Goal: Transaction & Acquisition: Purchase product/service

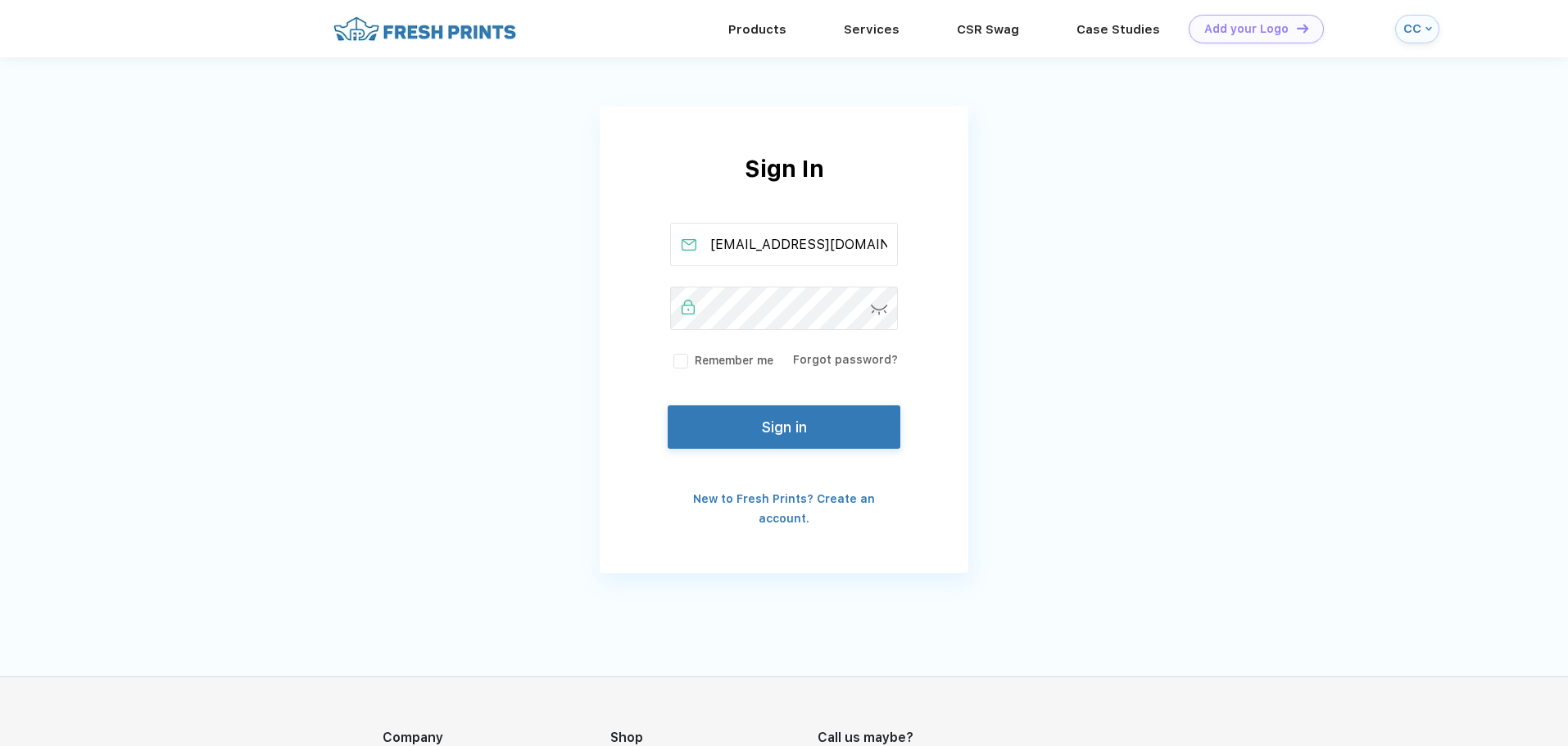
click at [744, 419] on button "Sign in" at bounding box center [784, 426] width 233 height 43
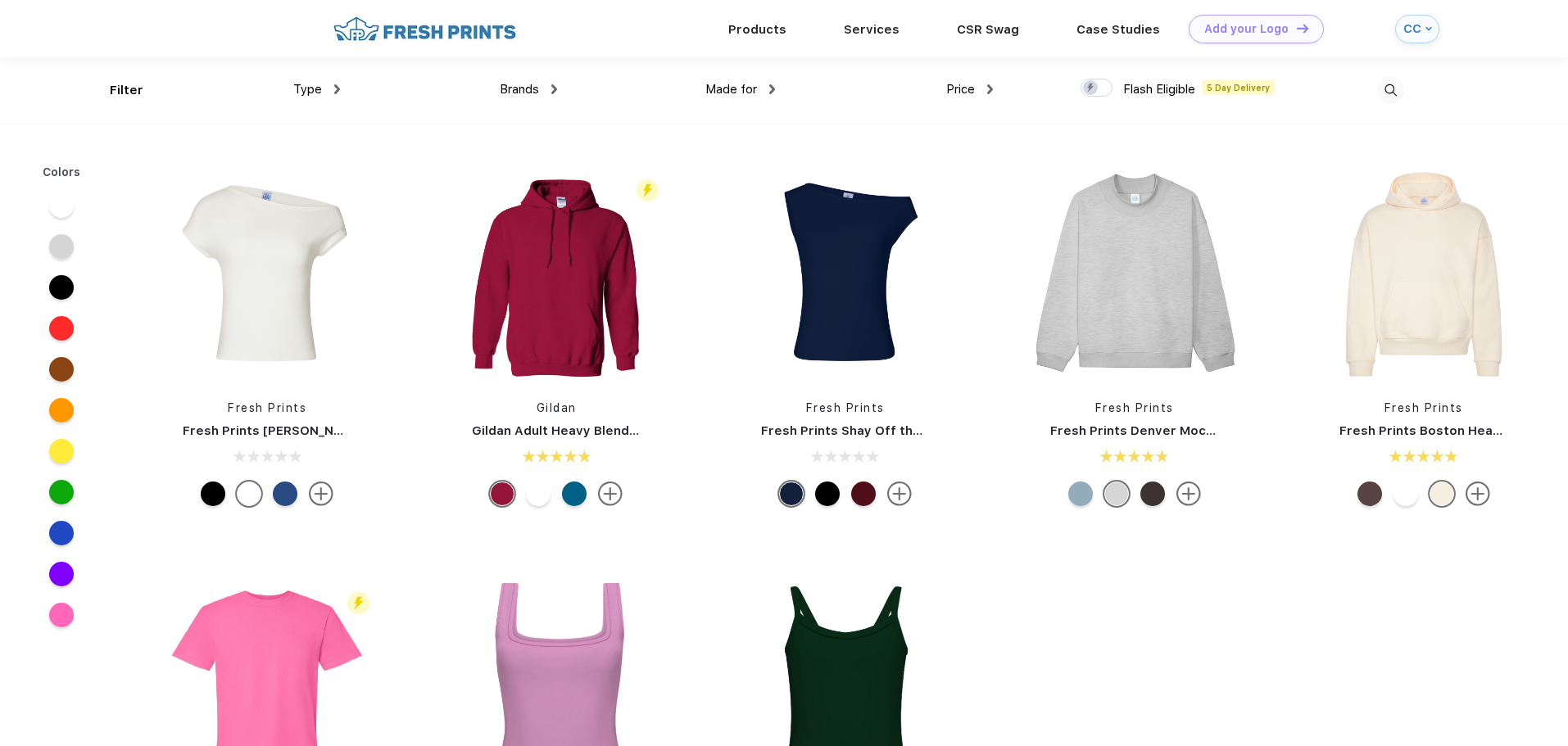
scroll to position [1, 0]
click at [312, 81] on span "Type" at bounding box center [307, 88] width 29 height 15
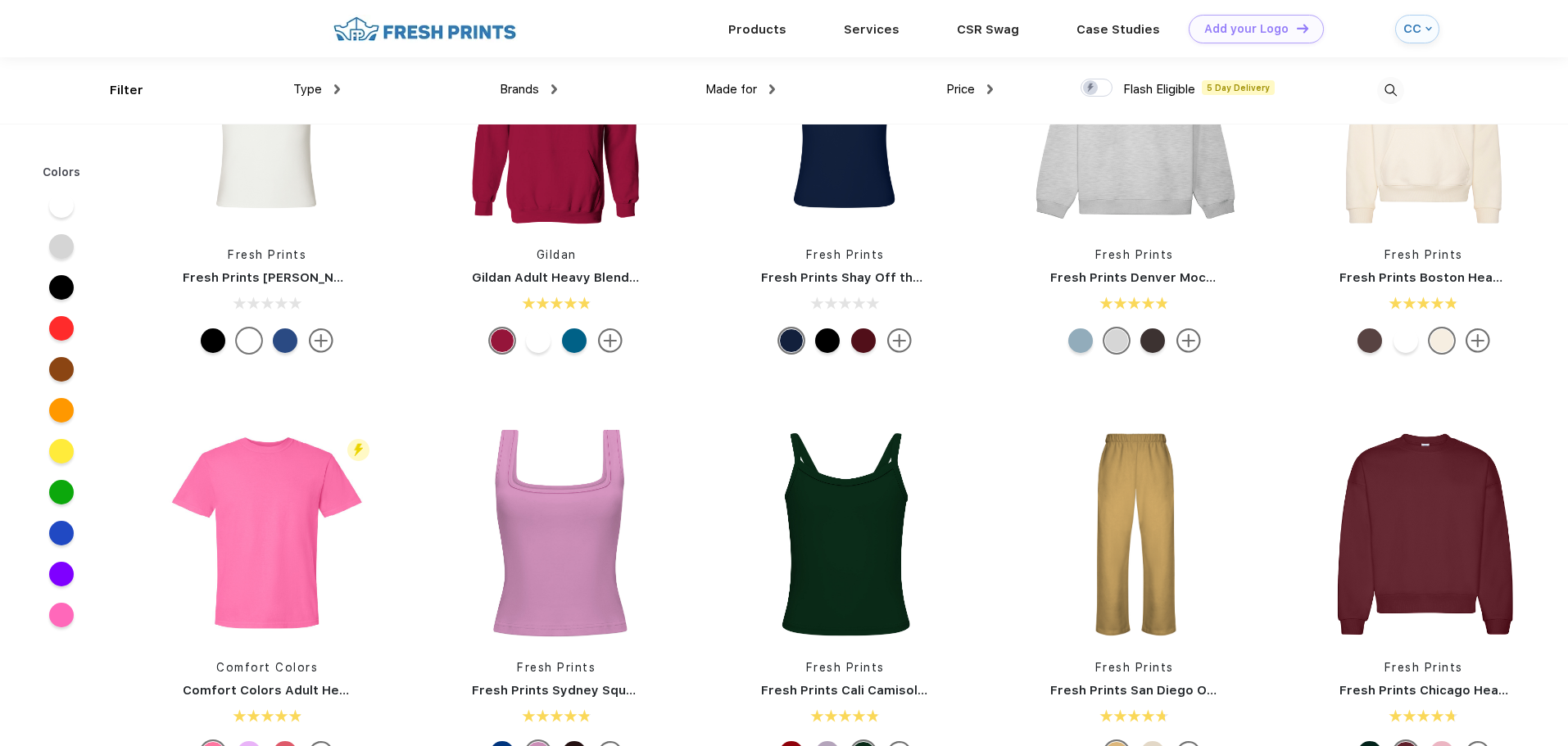
scroll to position [0, 0]
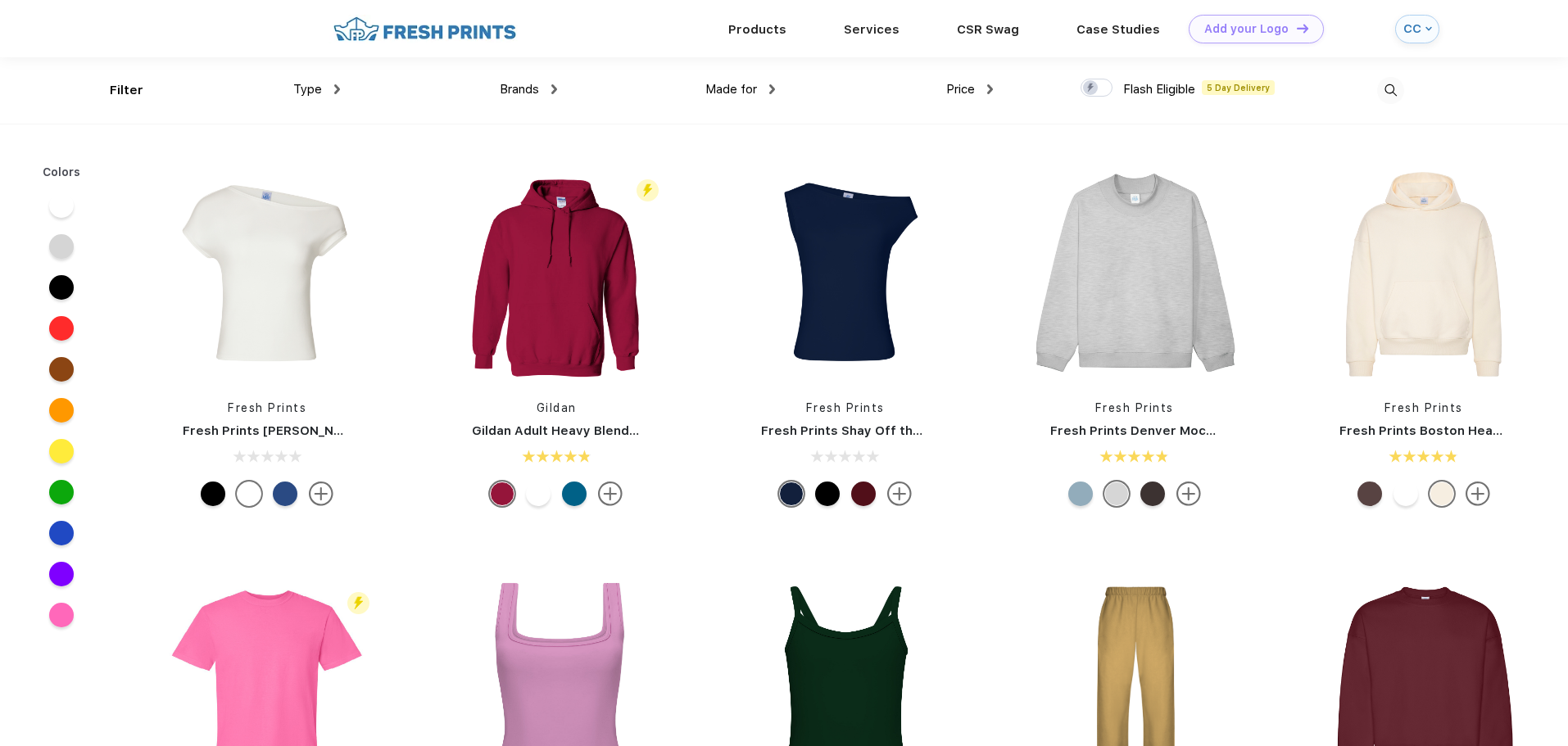
click at [313, 86] on span "Type" at bounding box center [307, 89] width 29 height 15
click at [335, 92] on img at bounding box center [337, 89] width 6 height 10
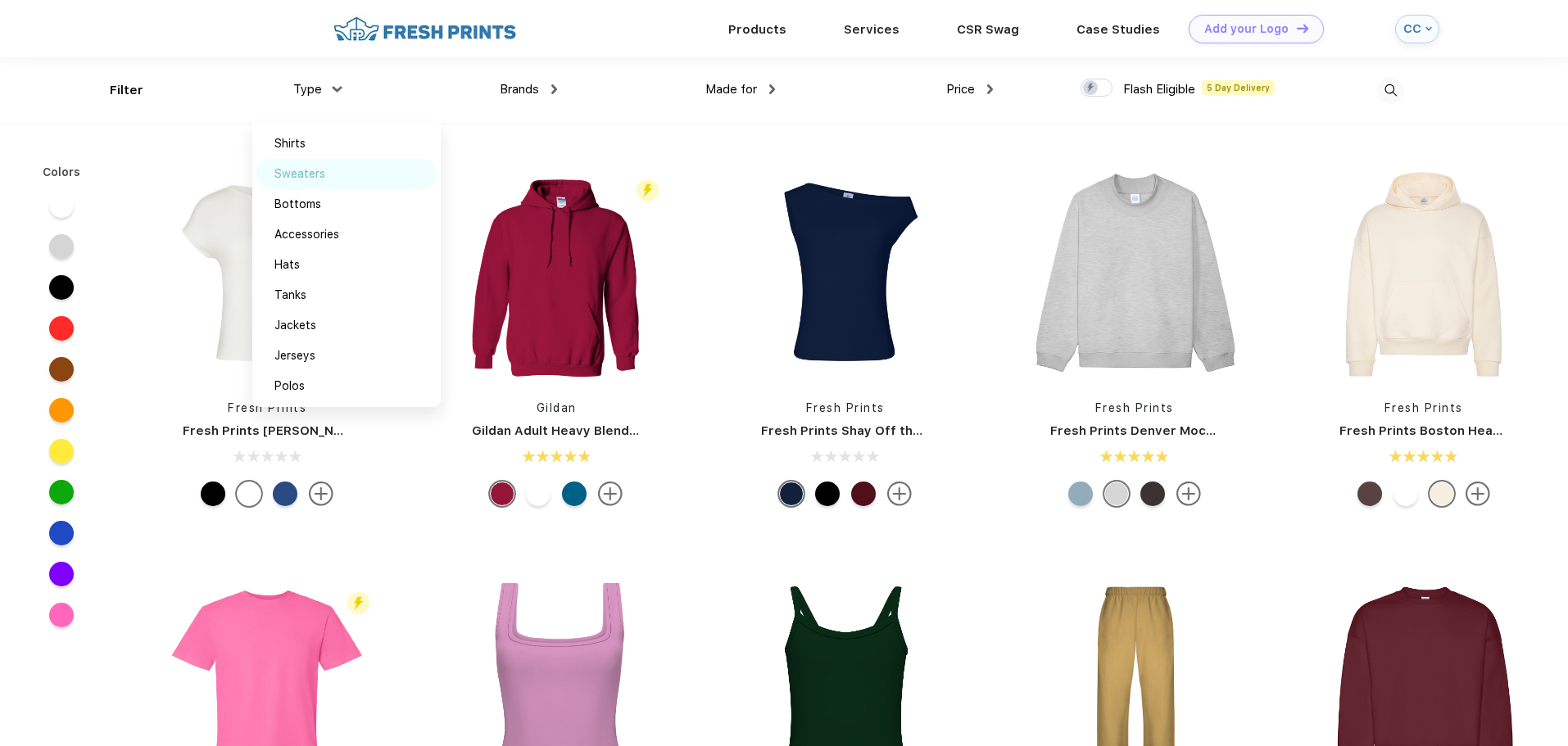
click at [317, 167] on div "Sweaters" at bounding box center [299, 174] width 51 height 17
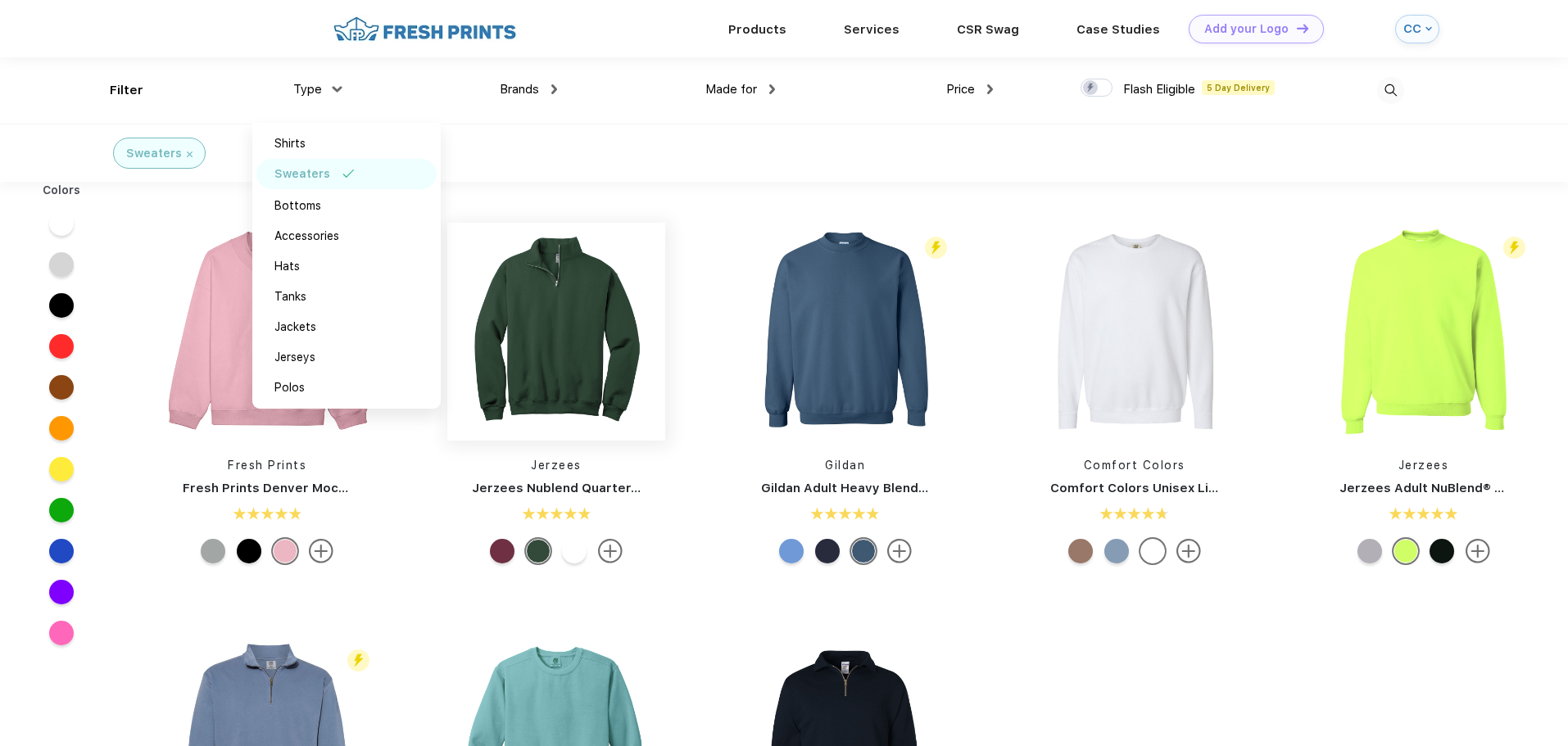
click at [571, 356] on img at bounding box center [556, 332] width 218 height 218
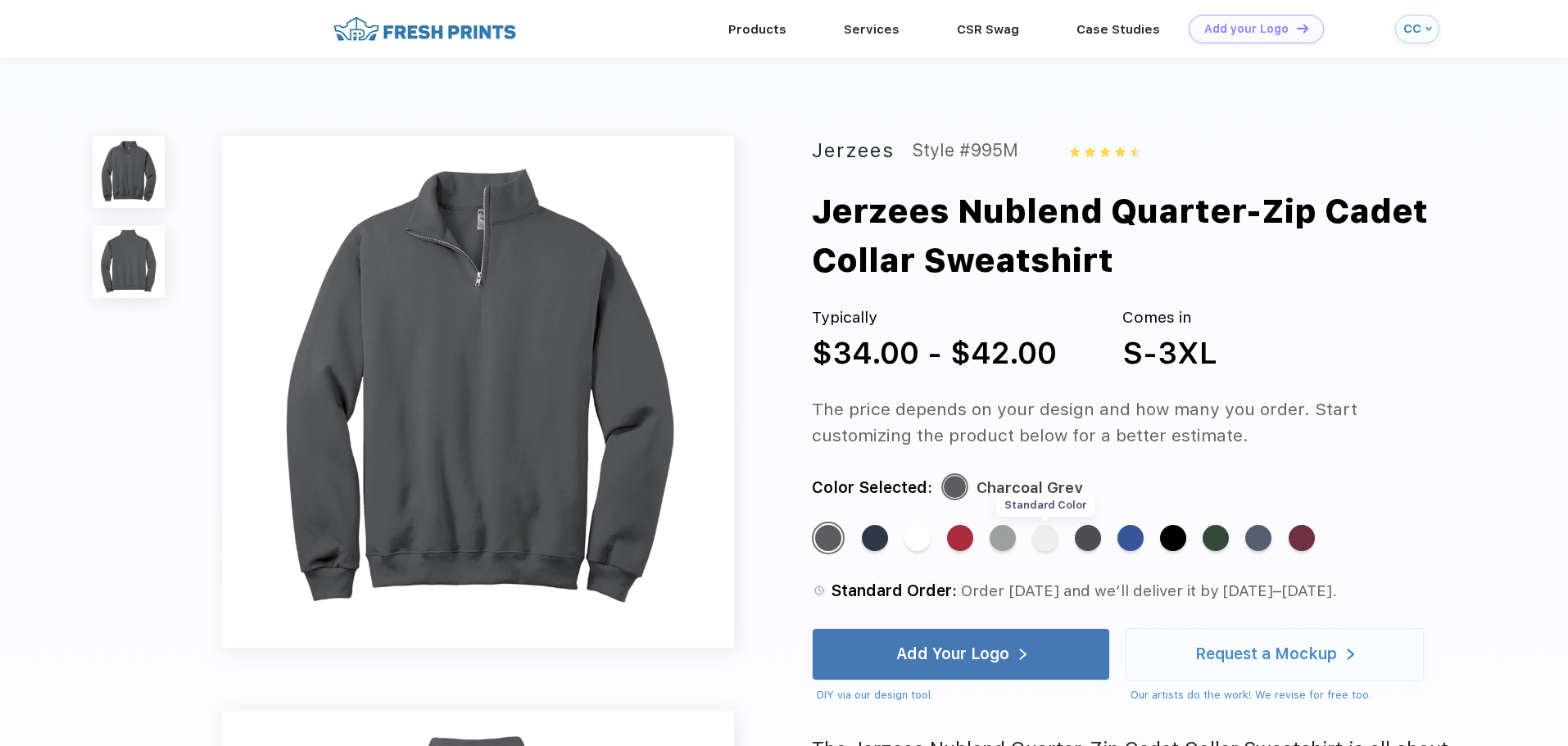
click at [1041, 539] on div "Standard Color" at bounding box center [1045, 538] width 26 height 26
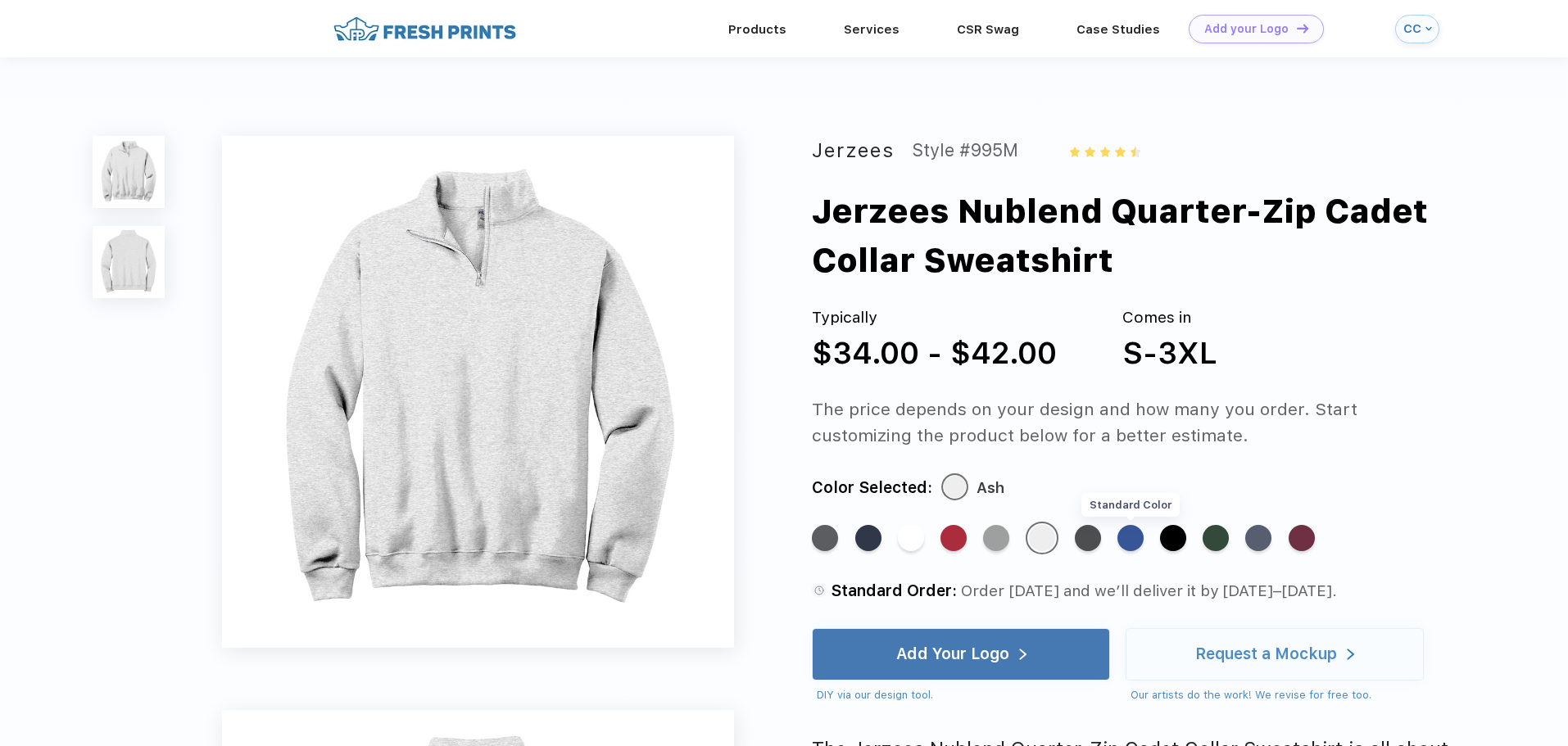
click at [1124, 536] on div "Standard Color" at bounding box center [1130, 538] width 26 height 26
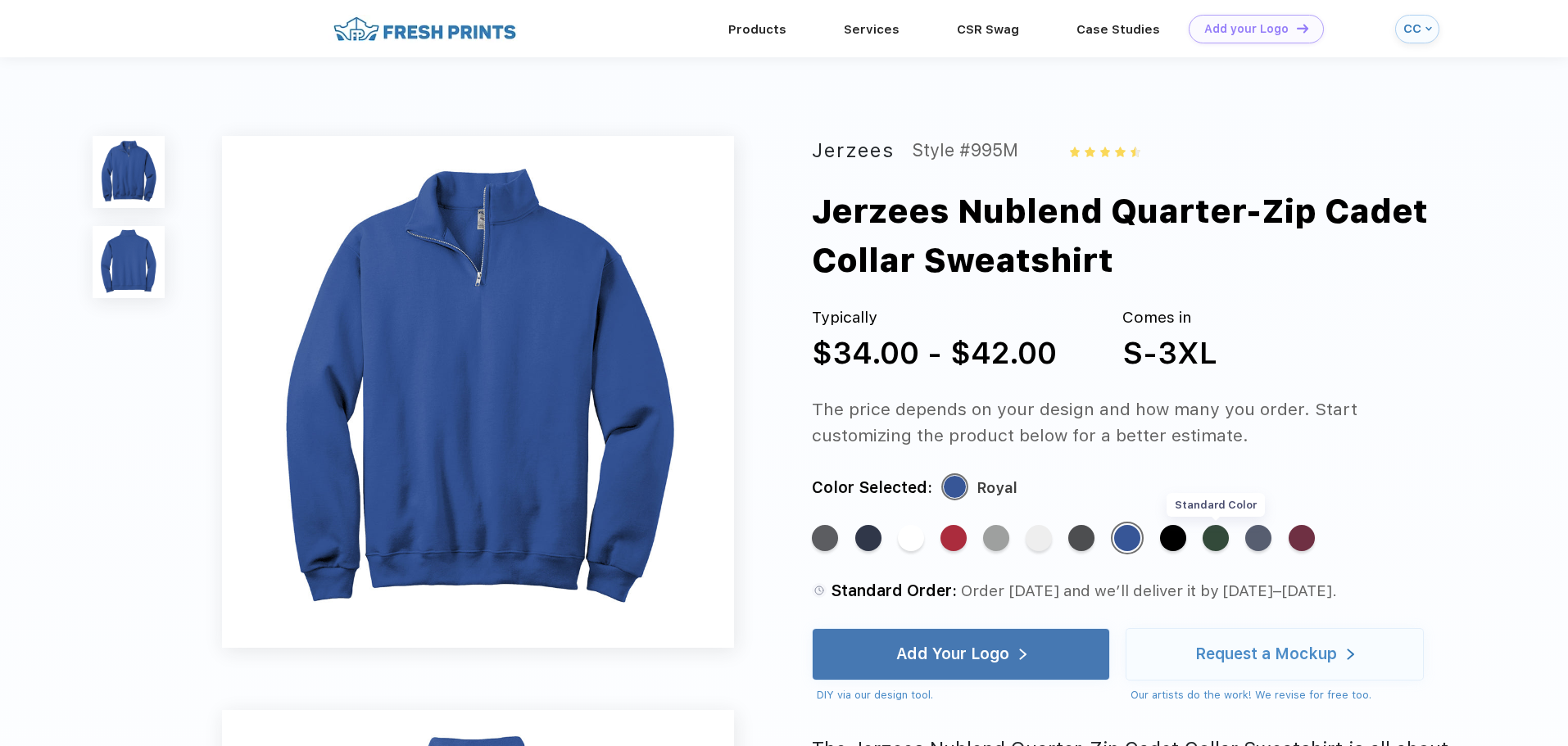
click at [1219, 542] on div "Standard Color" at bounding box center [1215, 538] width 26 height 26
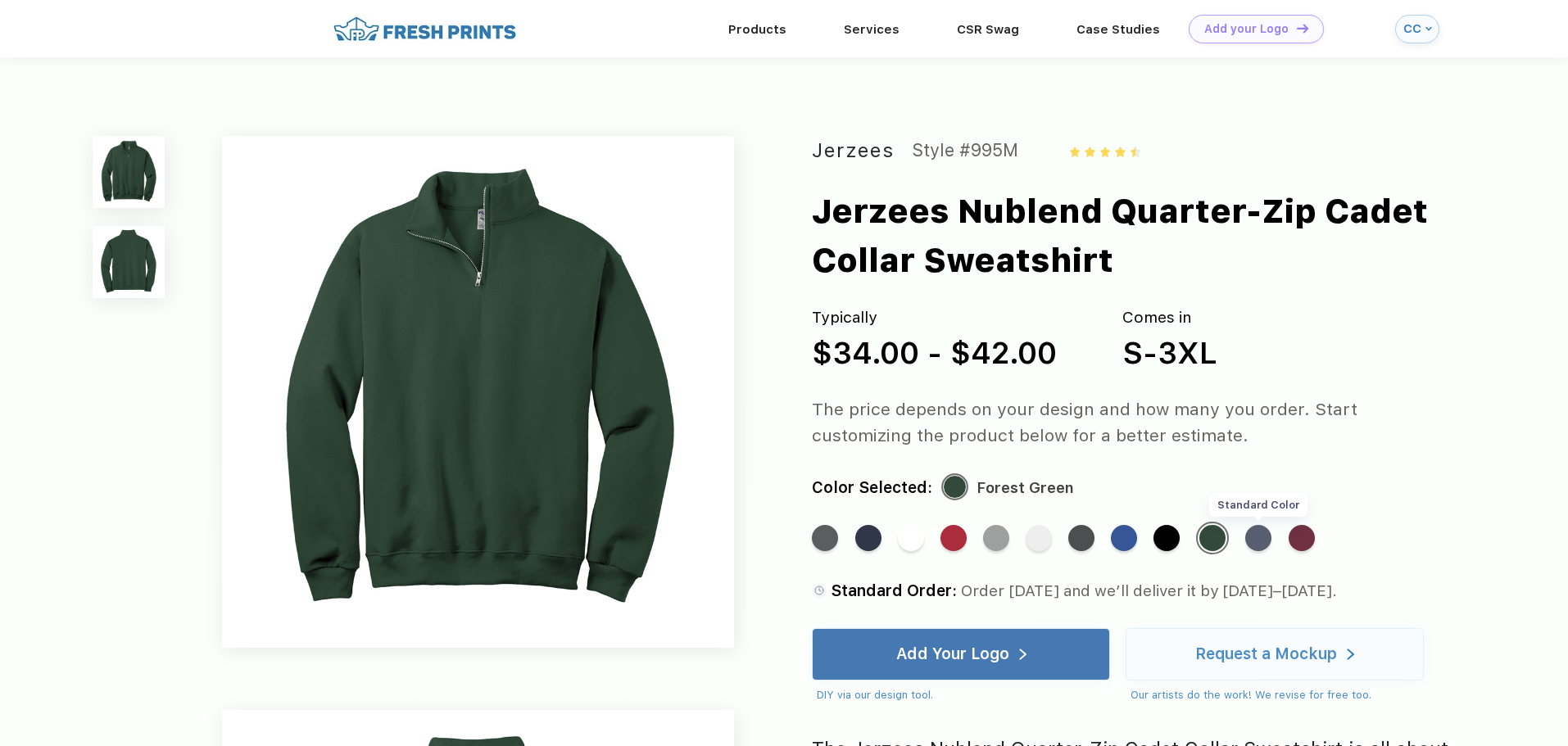
click at [1262, 542] on div "Standard Color" at bounding box center [1258, 538] width 26 height 26
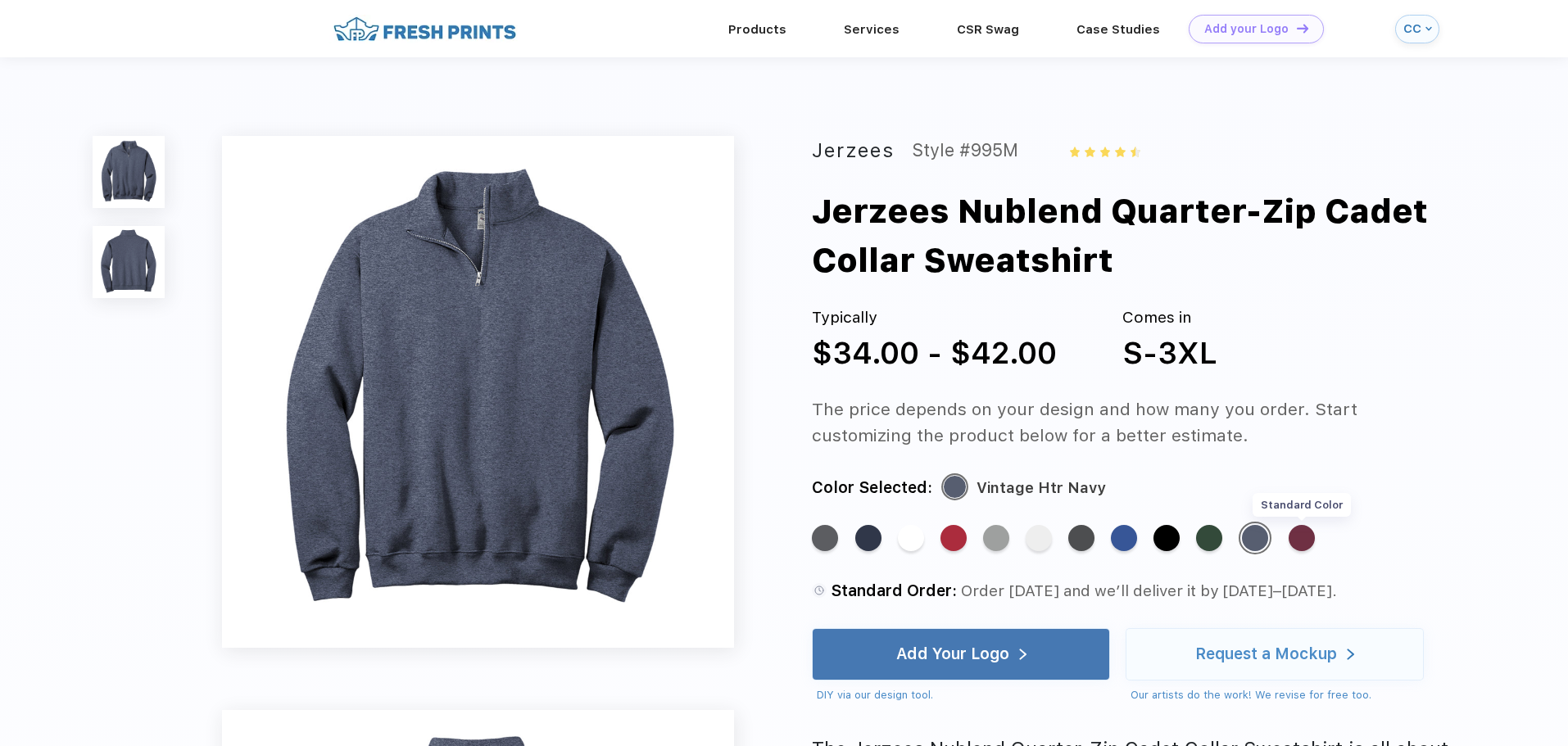
click at [1308, 542] on div "Standard Color" at bounding box center [1301, 538] width 26 height 26
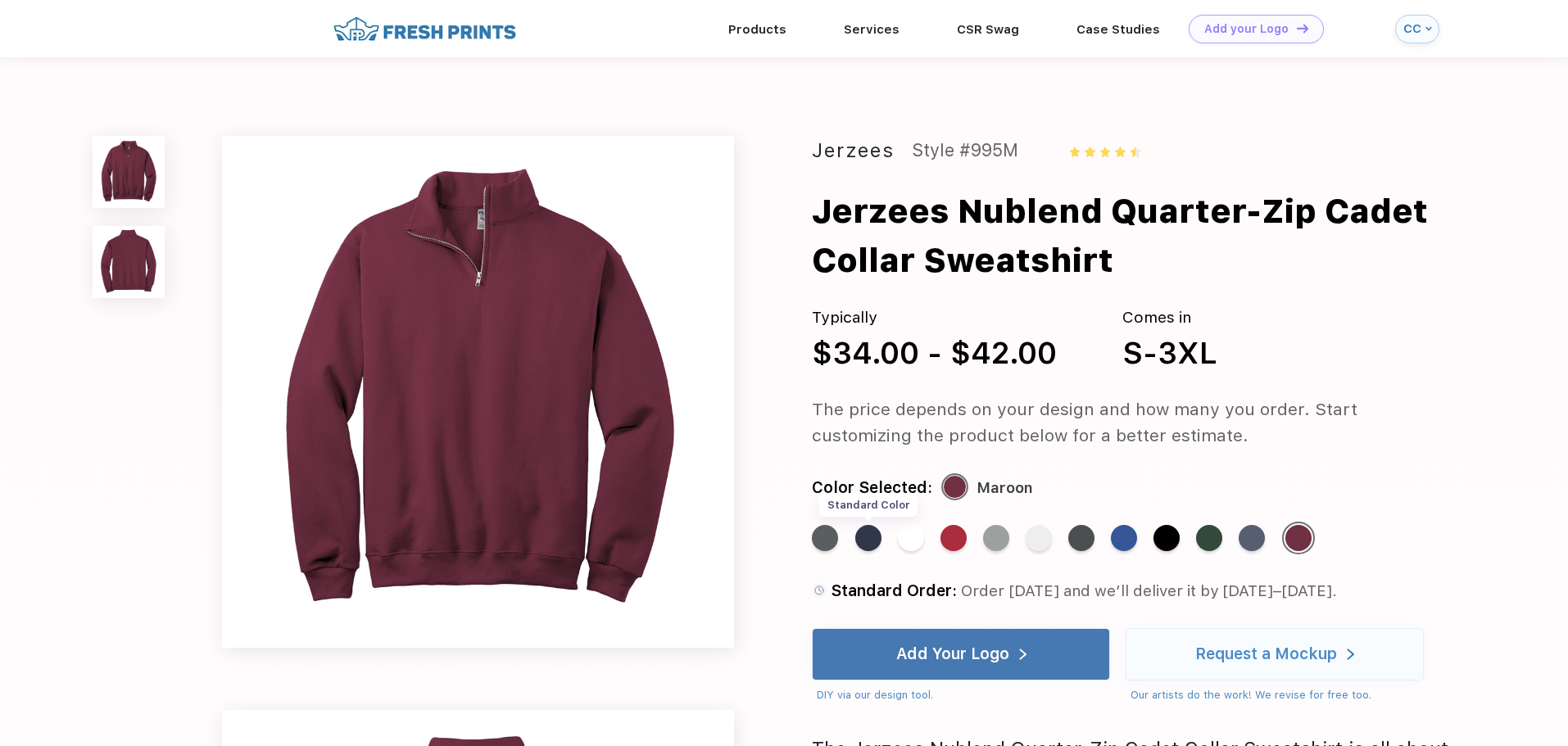
click at [865, 545] on div "Standard Color" at bounding box center [868, 538] width 26 height 26
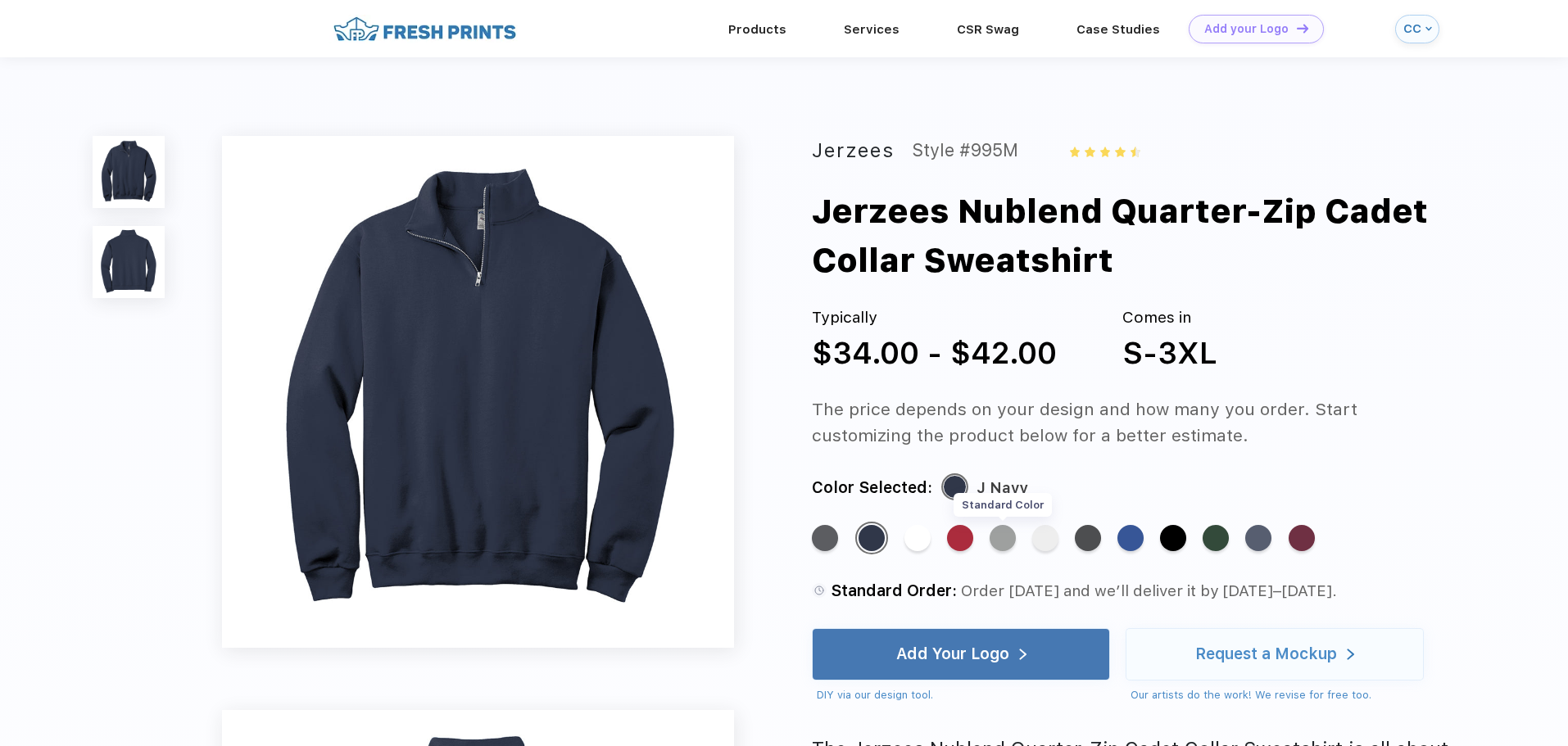
click at [1001, 541] on div "Standard Color" at bounding box center [1003, 538] width 26 height 26
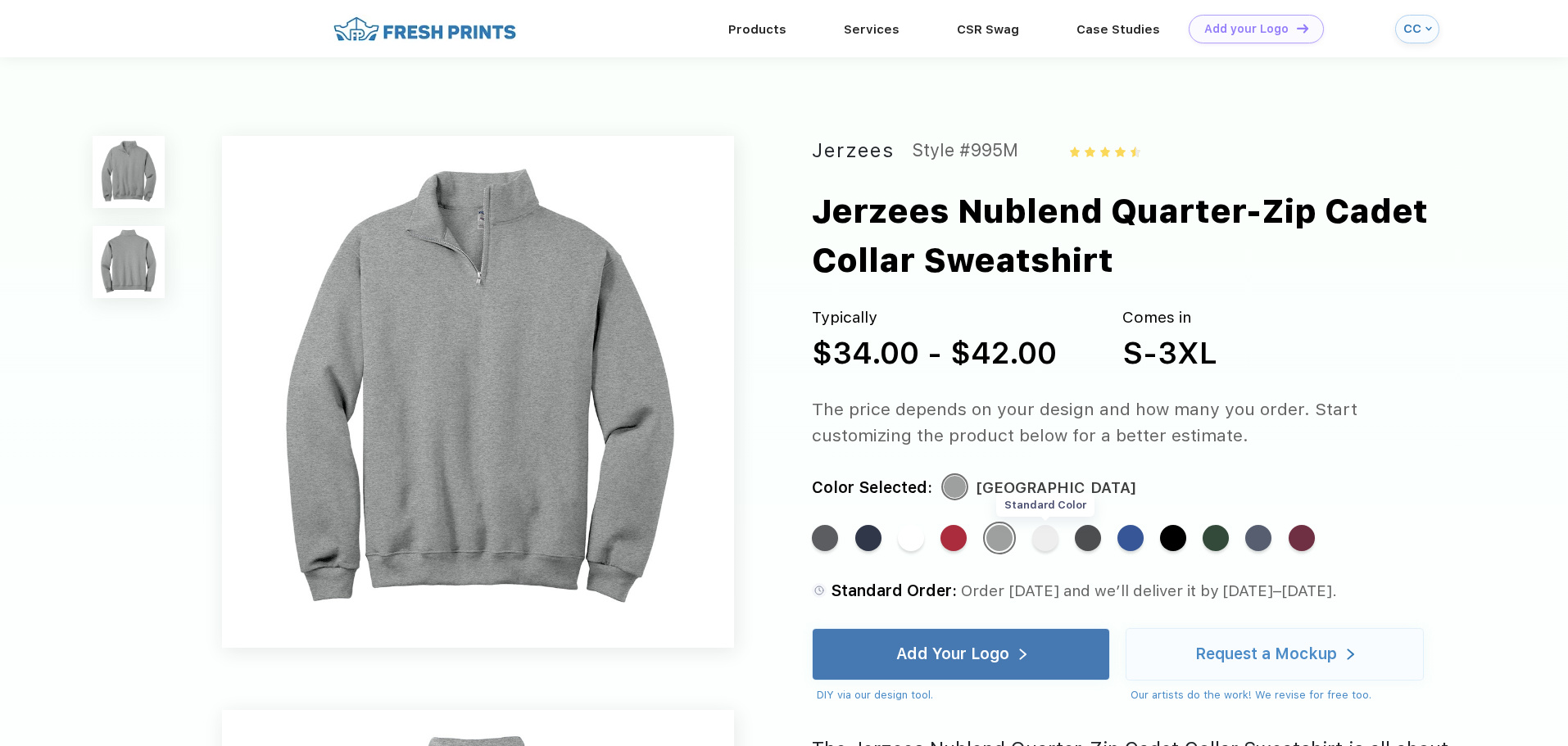
click at [1043, 542] on div "Standard Color" at bounding box center [1045, 538] width 26 height 26
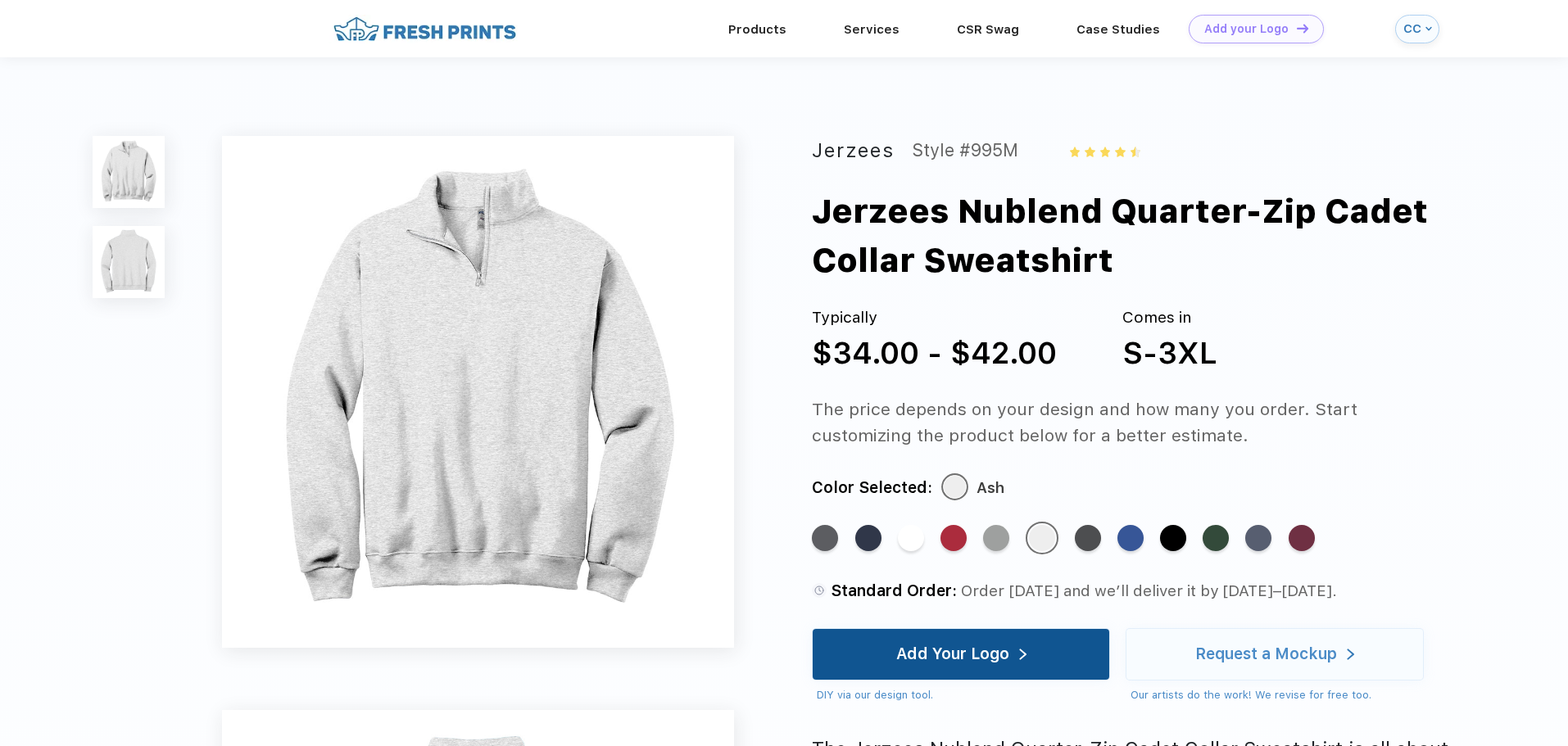
click at [1047, 657] on div "Add Your Logo" at bounding box center [961, 654] width 298 height 52
